Goal: Task Accomplishment & Management: Manage account settings

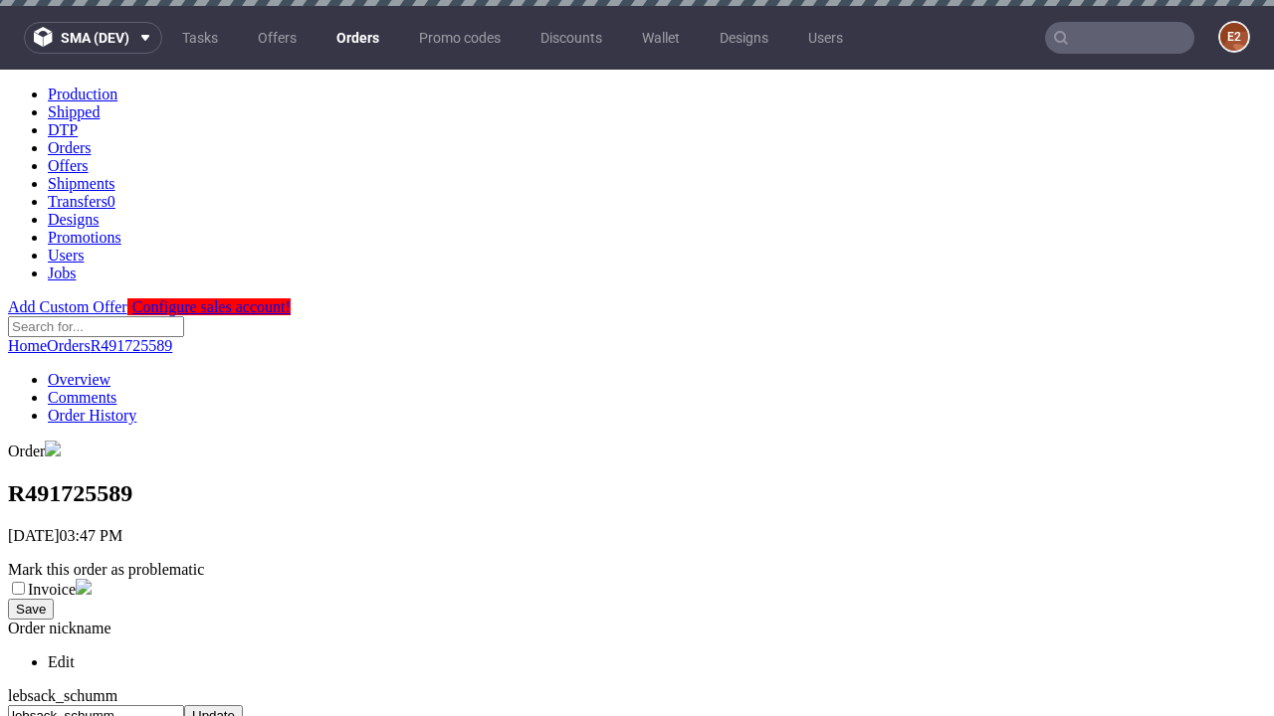
scroll to position [822, 0]
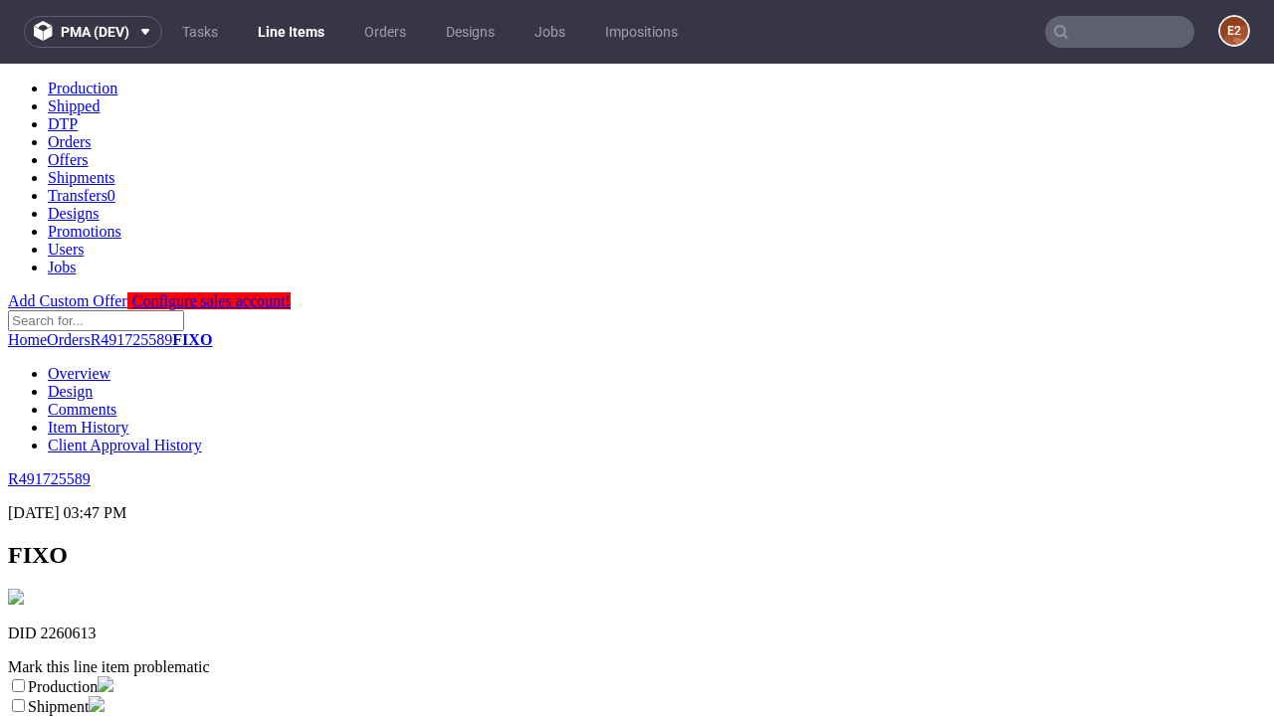
scroll to position [350, 0]
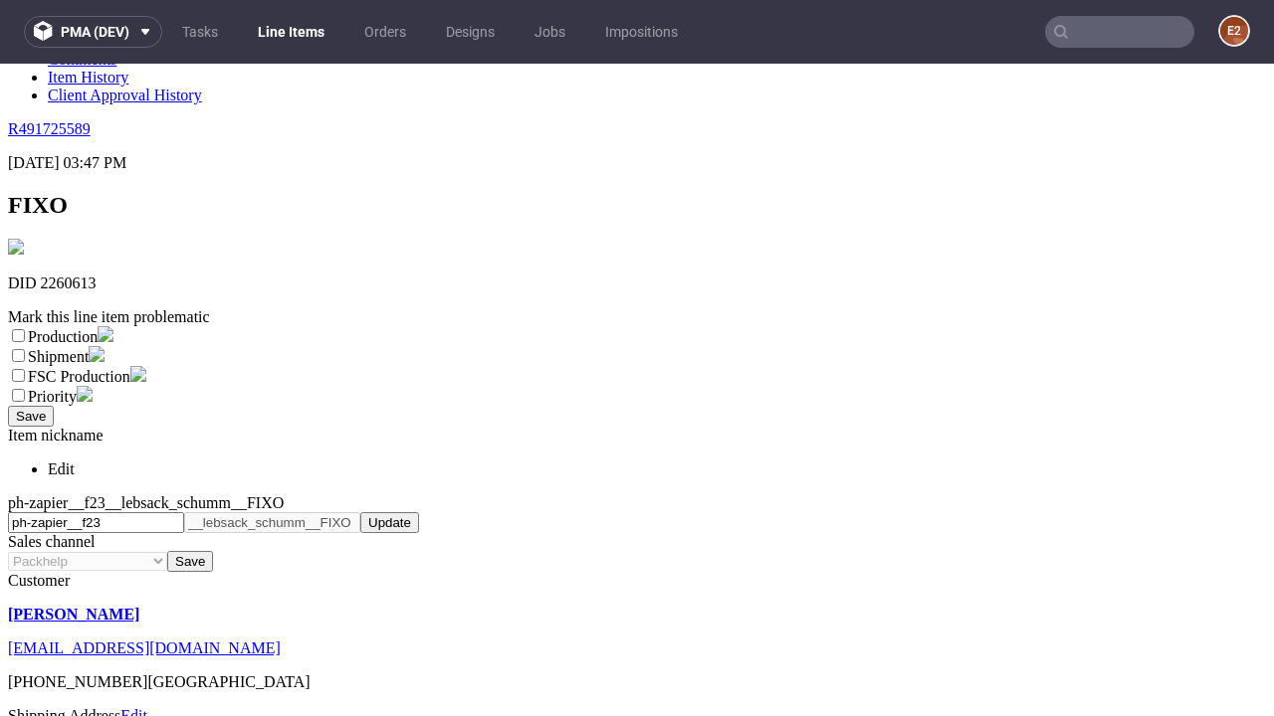
select select "dtp_ca_needed"
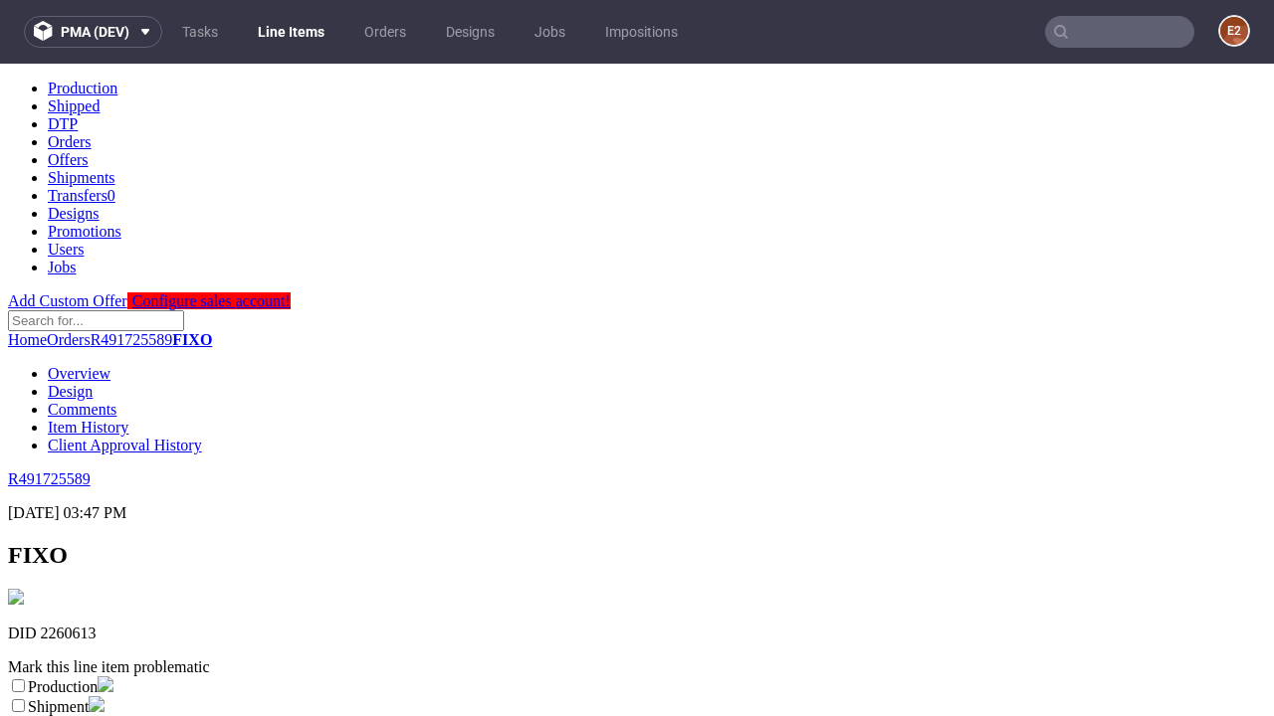
scroll to position [0, 0]
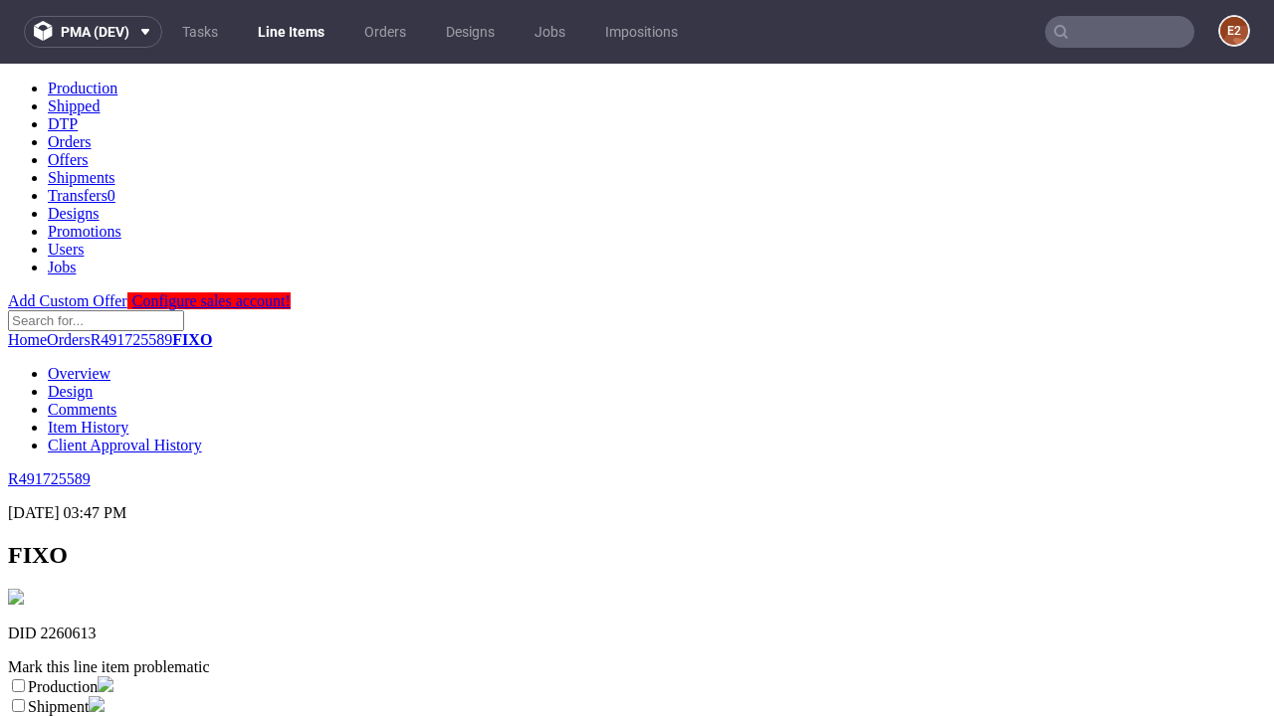
checkbox input "true"
